Goal: Check status: Check status

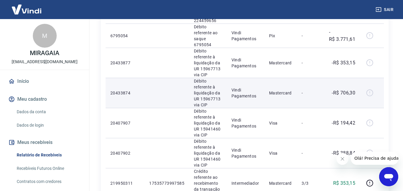
scroll to position [209, 0]
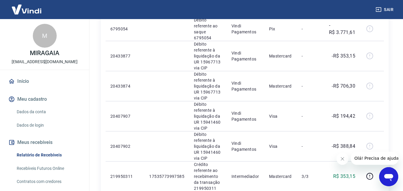
click at [34, 83] on link "Início" at bounding box center [44, 81] width 75 height 13
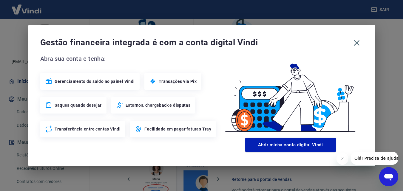
scroll to position [214, 0]
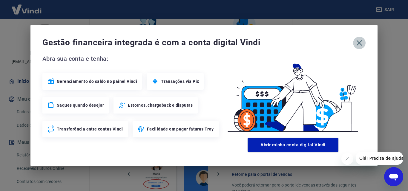
click at [357, 40] on icon "button" at bounding box center [359, 43] width 10 height 10
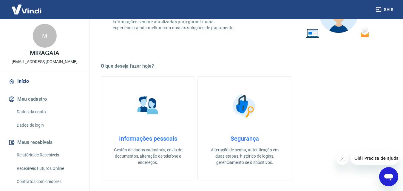
scroll to position [131, 0]
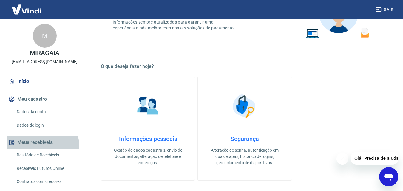
click at [36, 145] on button "Meus recebíveis" at bounding box center [44, 142] width 75 height 13
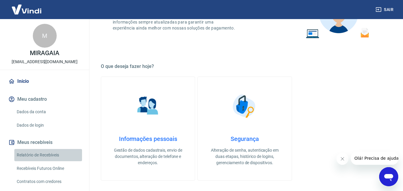
click at [57, 158] on link "Relatório de Recebíveis" at bounding box center [48, 155] width 68 height 12
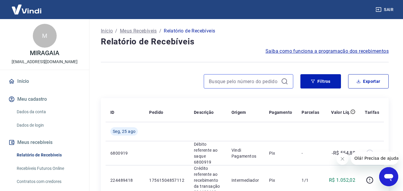
click at [229, 81] on input at bounding box center [244, 81] width 70 height 9
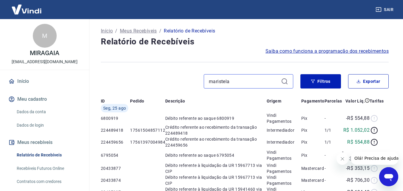
type input "maristela"
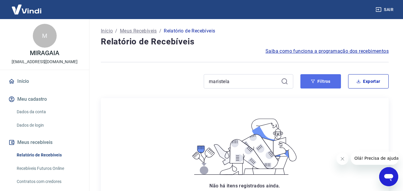
click at [314, 81] on icon "button" at bounding box center [313, 81] width 4 height 4
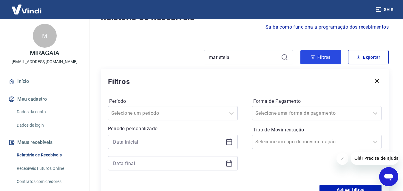
scroll to position [30, 0]
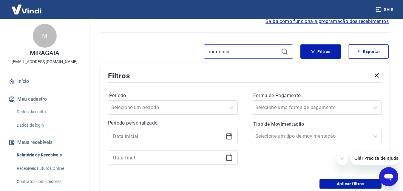
drag, startPoint x: 241, startPoint y: 50, endPoint x: 206, endPoint y: 53, distance: 35.7
click at [206, 53] on div "maristela" at bounding box center [249, 51] width 90 height 14
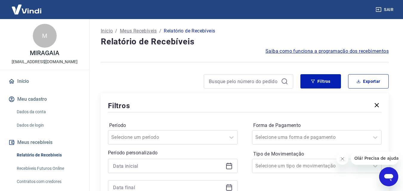
click at [107, 30] on p "Início" at bounding box center [107, 30] width 12 height 7
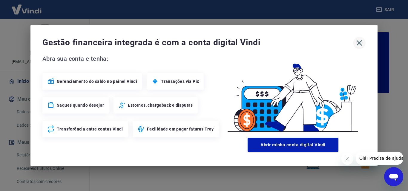
click at [360, 43] on icon "button" at bounding box center [359, 43] width 10 height 10
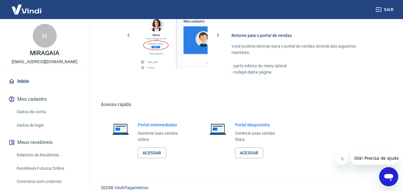
scroll to position [360, 0]
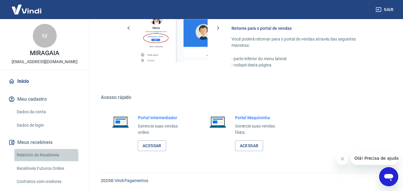
click at [30, 157] on link "Relatório de Recebíveis" at bounding box center [48, 155] width 68 height 12
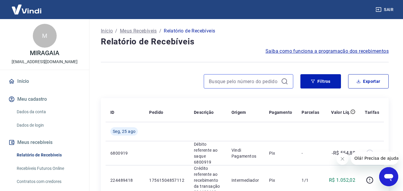
click at [211, 81] on input at bounding box center [244, 81] width 70 height 9
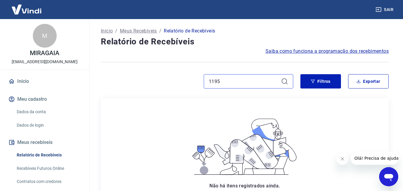
type input "1195"
click at [283, 82] on icon at bounding box center [284, 81] width 7 height 7
drag, startPoint x: 225, startPoint y: 80, endPoint x: 192, endPoint y: 85, distance: 33.8
click at [192, 85] on div "1195" at bounding box center [197, 81] width 192 height 14
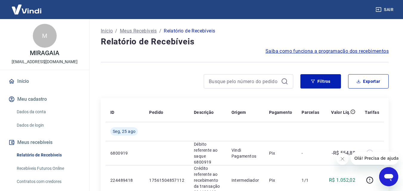
click at [38, 84] on link "Início" at bounding box center [44, 81] width 75 height 13
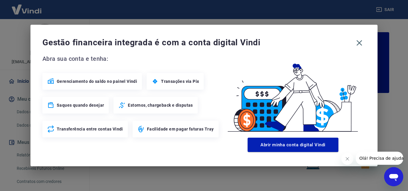
click at [38, 84] on div "Gestão financeira integrada é com a conta digital Vindi Abra sua conta e tenha:…" at bounding box center [203, 96] width 347 height 142
